Goal: Find contact information: Find contact information

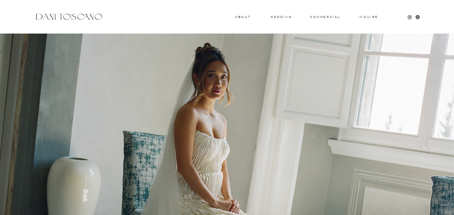
click at [242, 18] on h3 "About" at bounding box center [242, 17] width 14 height 2
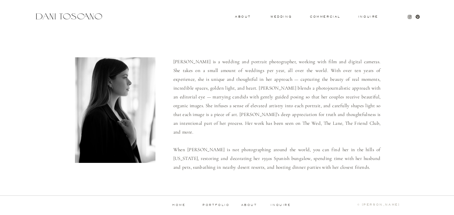
scroll to position [5, 0]
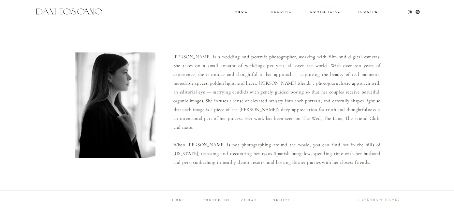
click at [286, 12] on h3 "wedding" at bounding box center [281, 11] width 21 height 2
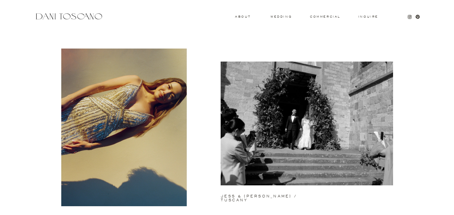
click at [366, 15] on h3 "Inquire" at bounding box center [368, 16] width 21 height 3
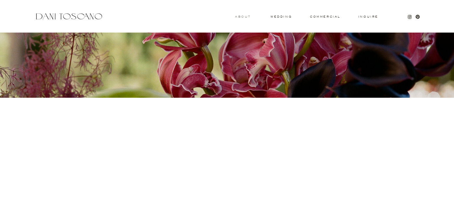
click at [238, 16] on h3 "About" at bounding box center [242, 16] width 14 height 2
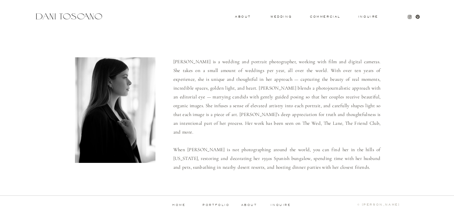
scroll to position [5, 0]
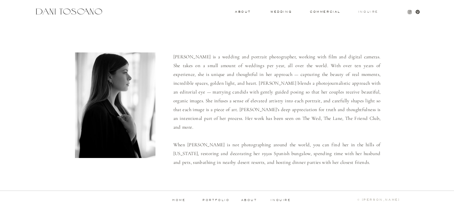
click at [371, 11] on h3 "Inquire" at bounding box center [368, 11] width 21 height 3
